Goal: Transaction & Acquisition: Purchase product/service

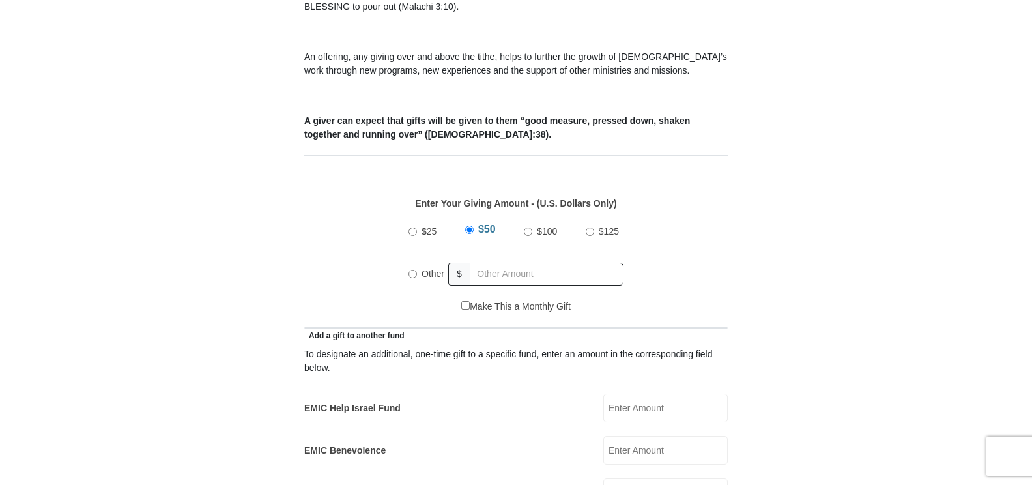
scroll to position [456, 0]
radio input "true"
click at [512, 262] on input "text" at bounding box center [548, 273] width 149 height 23
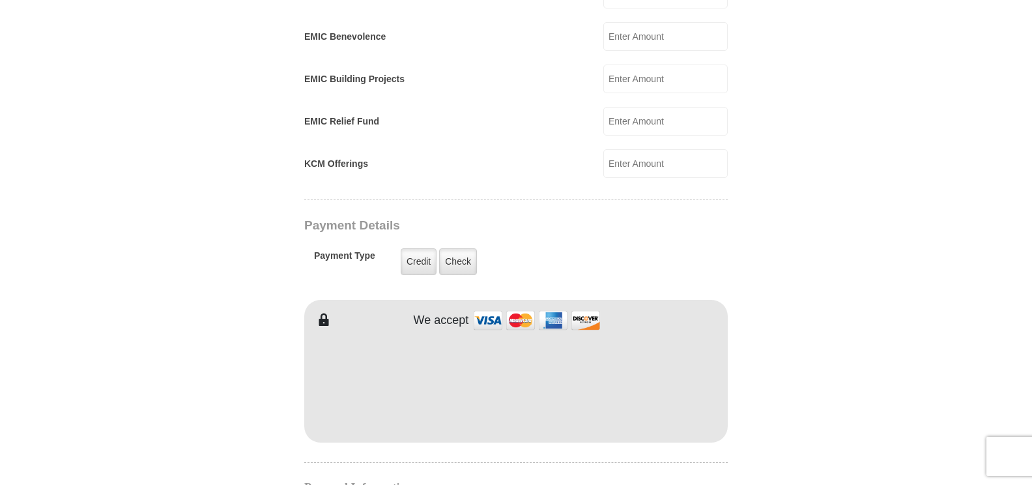
scroll to position [847, 0]
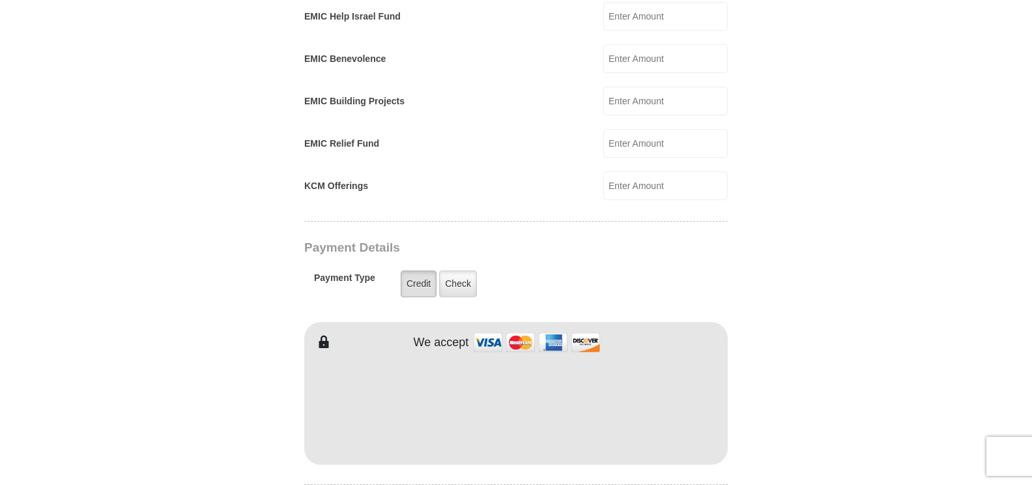
type input "284.00"
drag, startPoint x: 427, startPoint y: 269, endPoint x: 427, endPoint y: 300, distance: 31.3
click at [427, 270] on label "Credit" at bounding box center [419, 283] width 36 height 27
click at [0, 0] on input "Credit" at bounding box center [0, 0] width 0 height 0
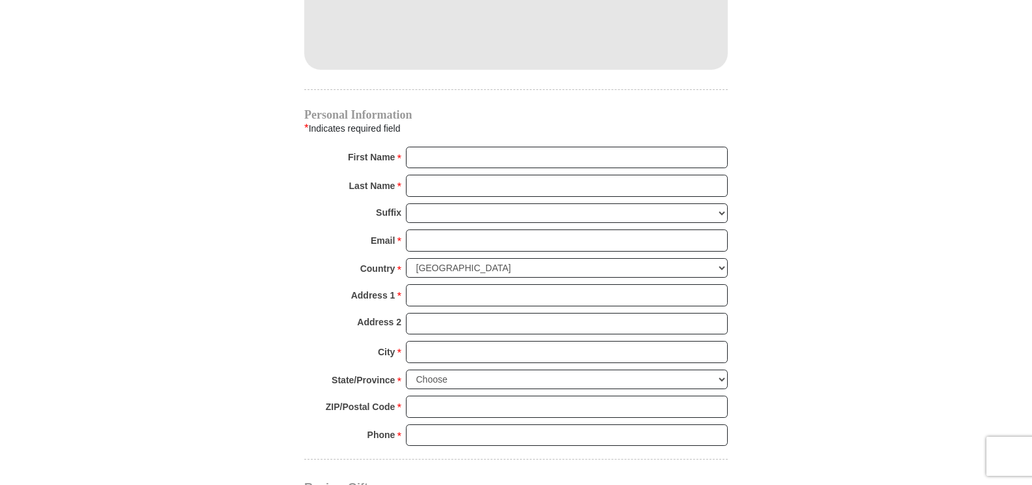
scroll to position [1303, 0]
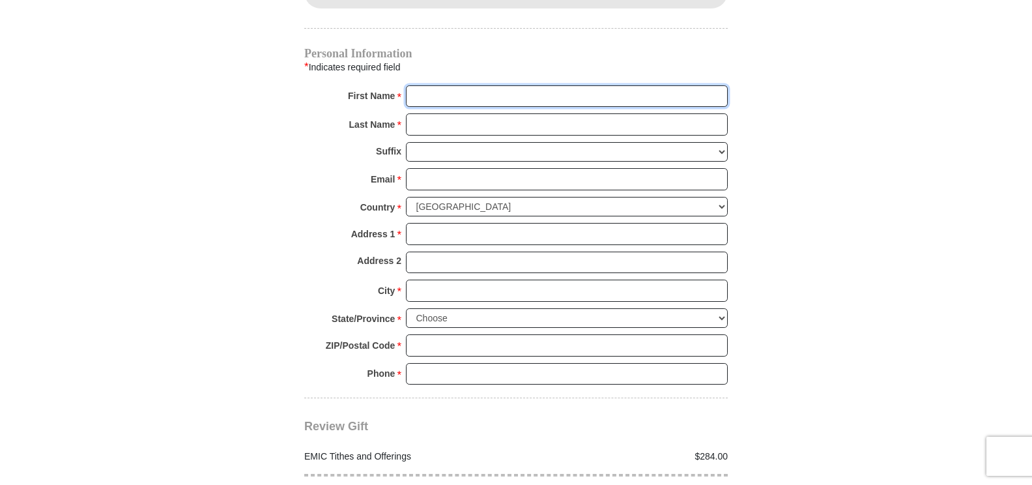
click at [504, 85] on input "First Name *" at bounding box center [567, 96] width 322 height 22
type input "Bryan & Lucy"
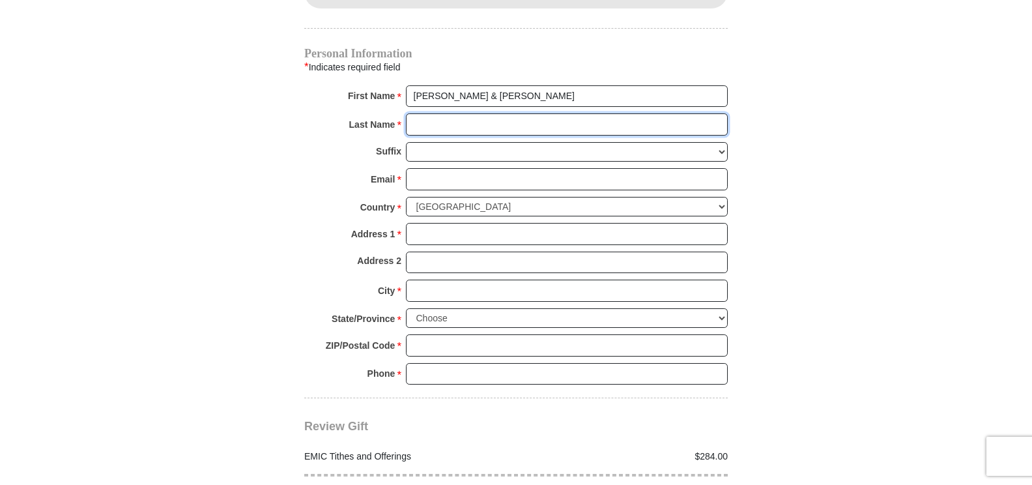
type input "Hobbs"
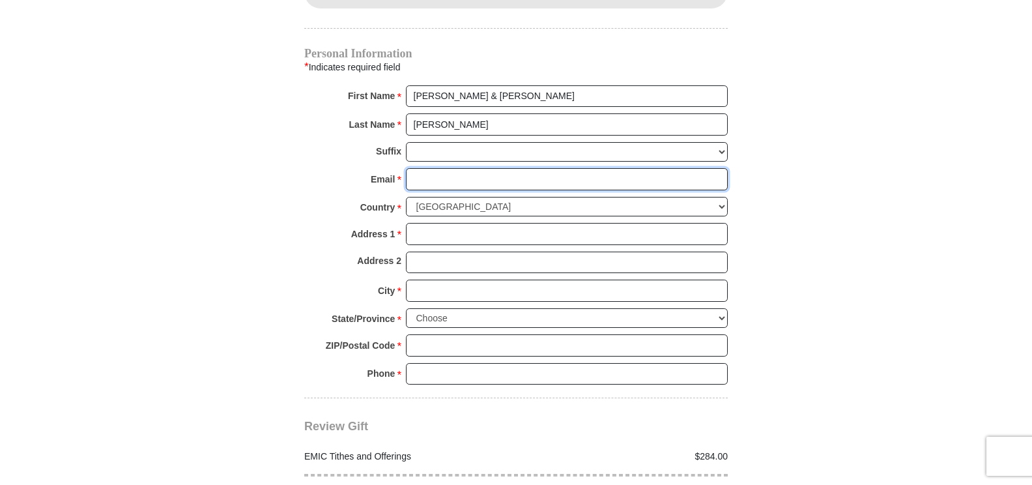
type input "lhobbs32014@gmail.com"
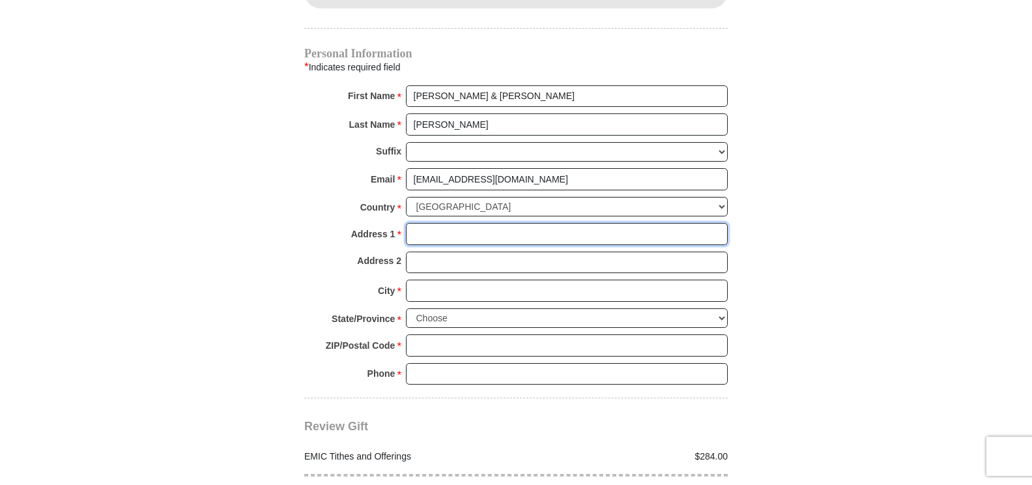
type input "600 E. 20th St."
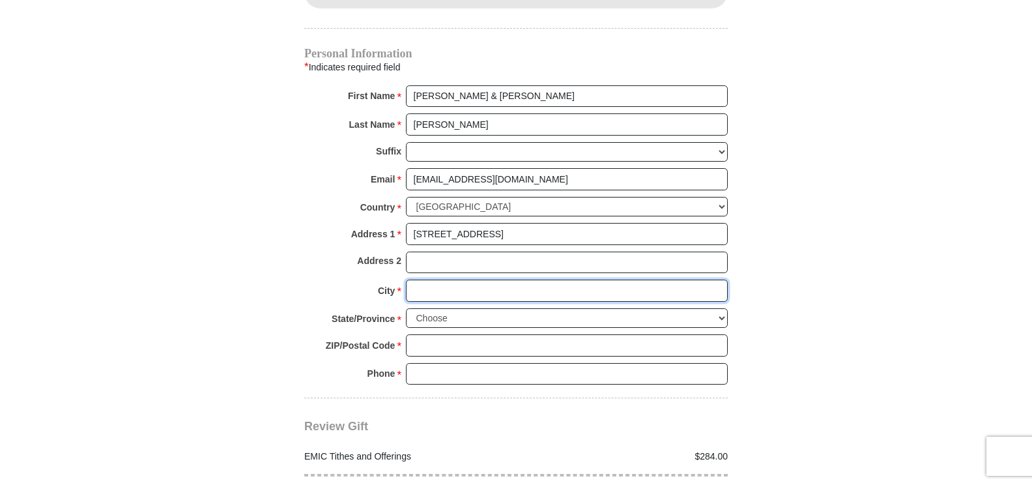
type input "Atlantic"
select select "IA"
type input "50022"
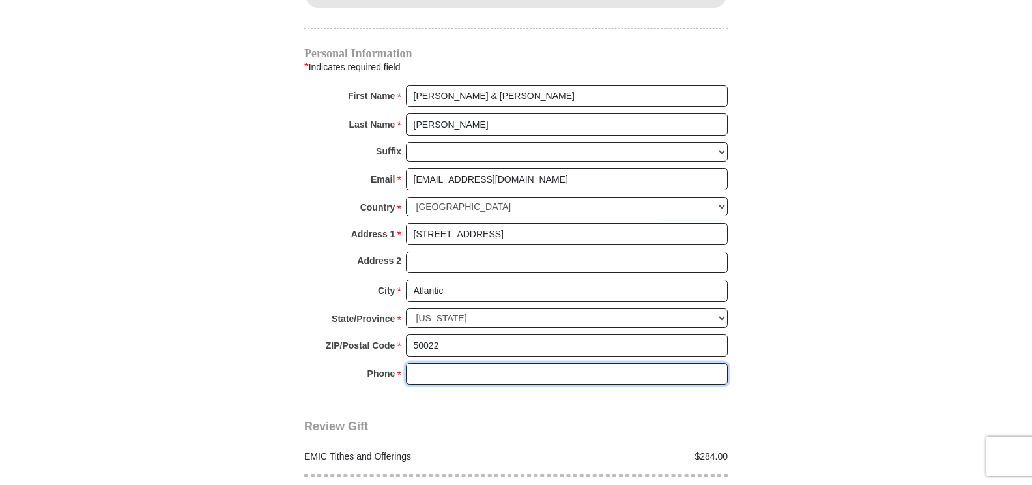
type input "2177992186"
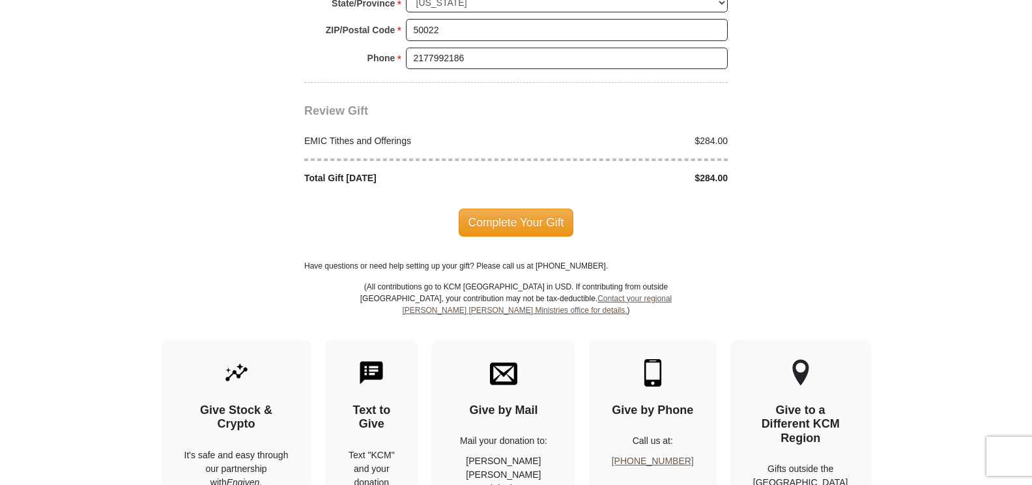
scroll to position [1629, 0]
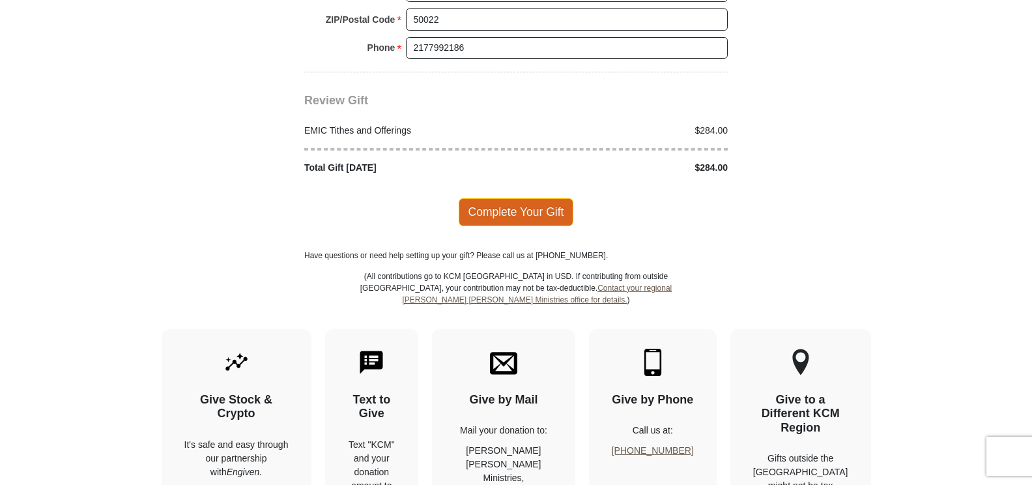
click at [540, 198] on span "Complete Your Gift" at bounding box center [516, 211] width 115 height 27
